Goal: Navigation & Orientation: Go to known website

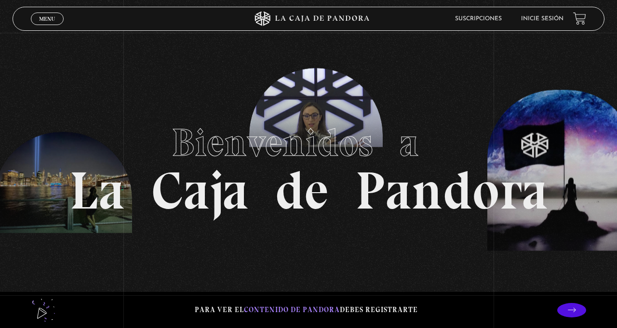
click at [541, 20] on link "Inicie sesión" at bounding box center [542, 19] width 42 height 6
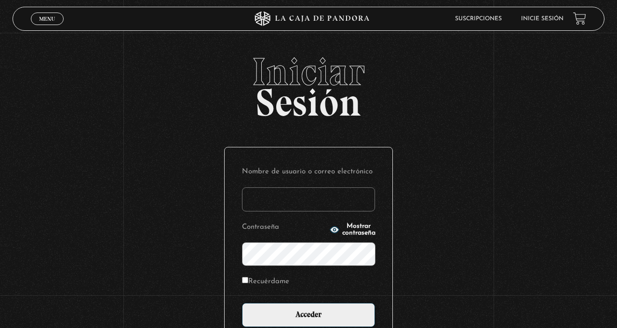
click at [281, 208] on input "Nombre de usuario o correo electrónico" at bounding box center [308, 200] width 133 height 24
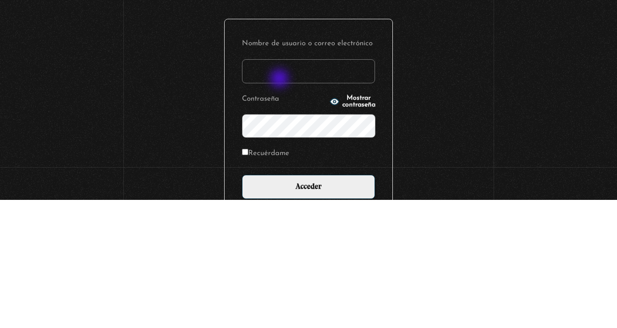
type input "[EMAIL_ADDRESS][DOMAIN_NAME]"
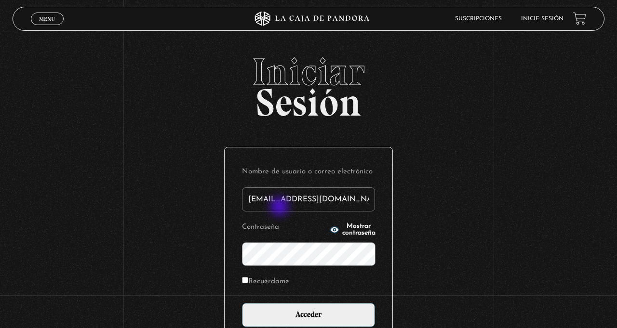
click at [245, 284] on input "Recuérdame" at bounding box center [245, 280] width 6 height 6
checkbox input "true"
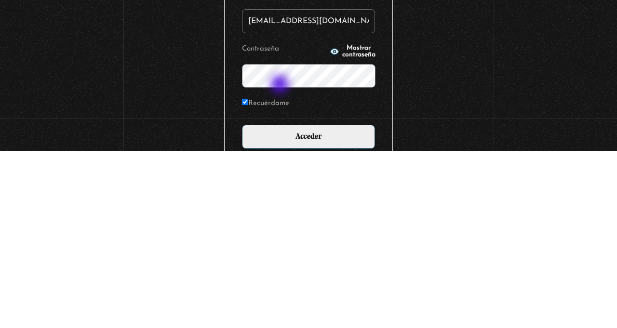
scroll to position [6, 0]
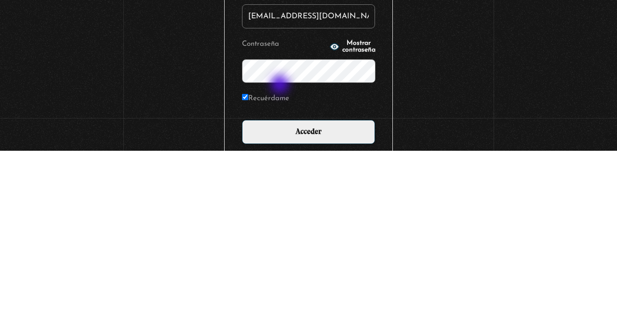
click at [366, 231] on span "Mostrar contraseña" at bounding box center [358, 224] width 33 height 14
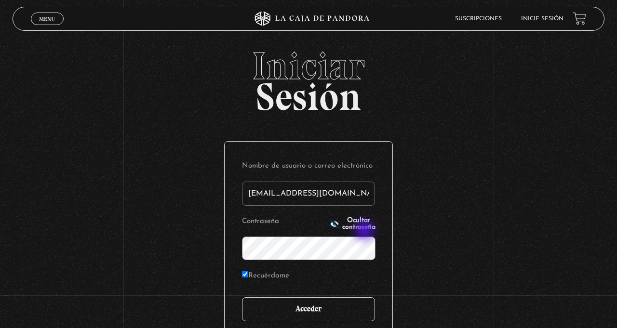
click at [320, 321] on input "Acceder" at bounding box center [308, 310] width 133 height 24
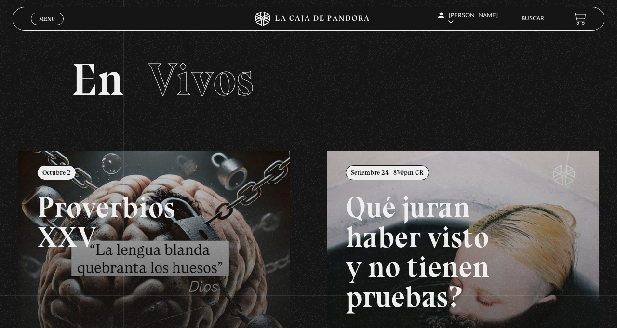
click at [179, 260] on link at bounding box center [326, 315] width 617 height 328
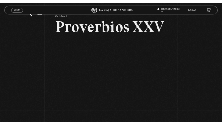
scroll to position [58, 0]
